Goal: Transaction & Acquisition: Purchase product/service

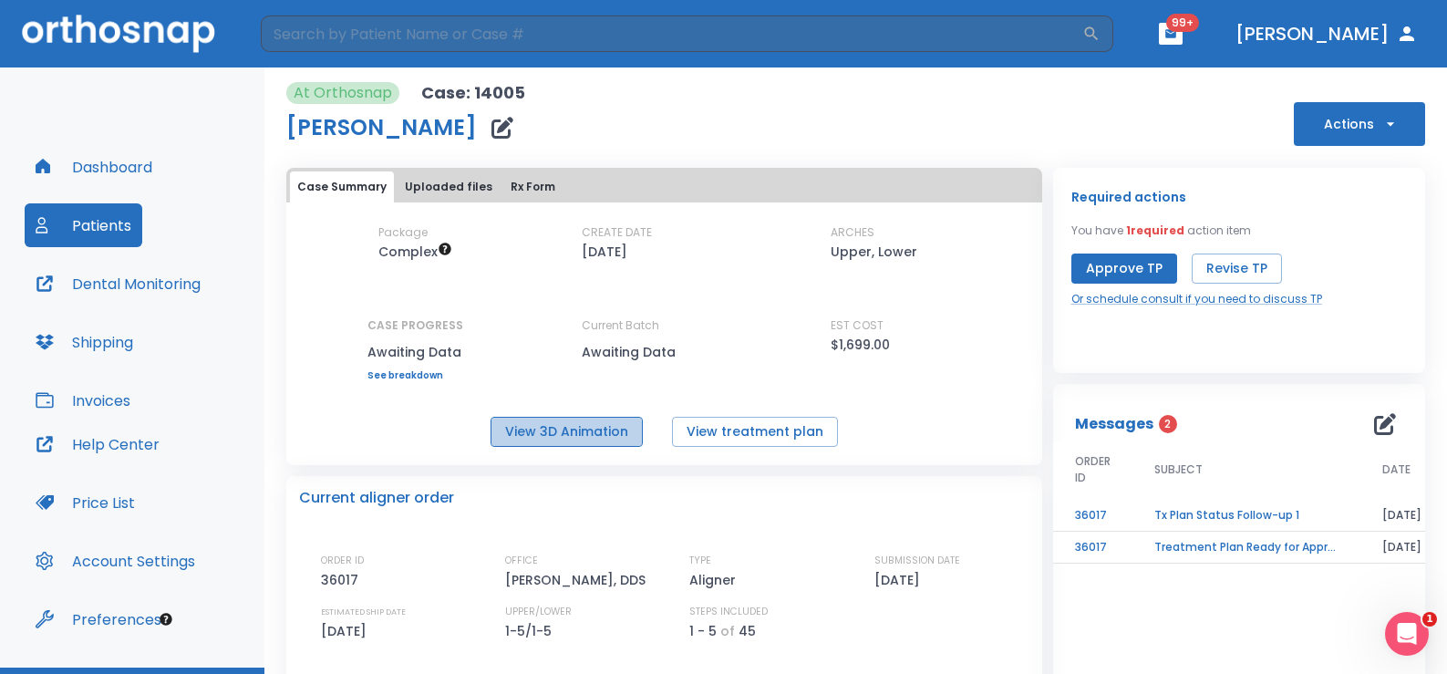
click at [563, 438] on button "View 3D Animation" at bounding box center [567, 432] width 152 height 30
click at [104, 398] on button "Invoices" at bounding box center [83, 400] width 117 height 44
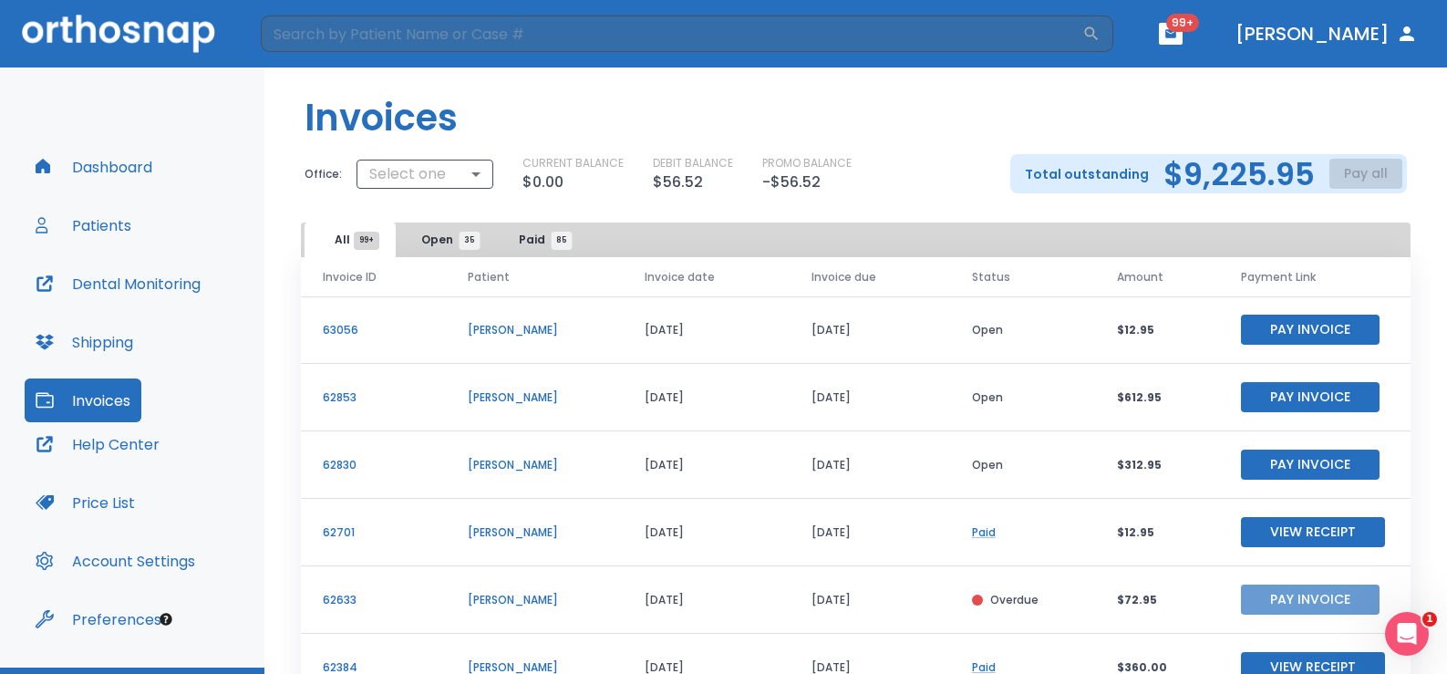
click at [1256, 592] on button "Pay Invoice" at bounding box center [1310, 600] width 139 height 30
